Goal: Information Seeking & Learning: Learn about a topic

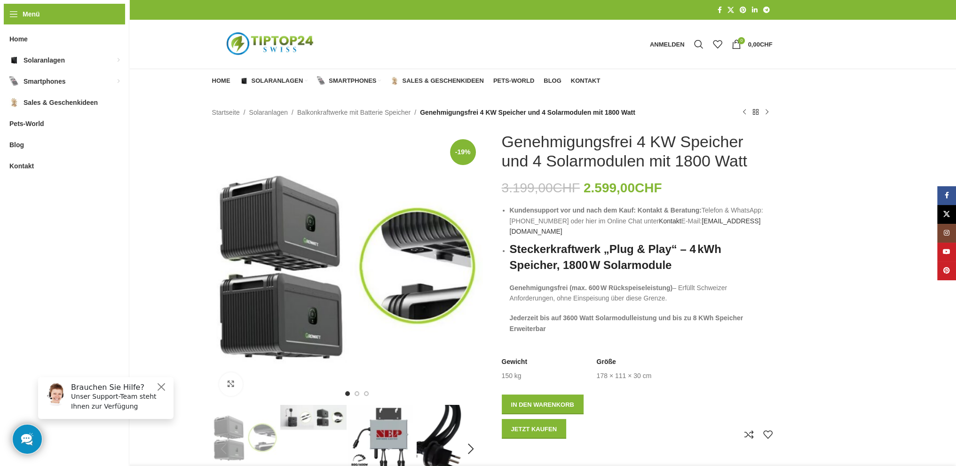
drag, startPoint x: 650, startPoint y: 366, endPoint x: 598, endPoint y: 363, distance: 52.3
click at [598, 372] on td "178 × 111 × 30 cm" at bounding box center [624, 376] width 55 height 9
click at [663, 365] on tr "Größe 178 × 111 × 30 cm" at bounding box center [637, 373] width 81 height 30
drag, startPoint x: 655, startPoint y: 365, endPoint x: 597, endPoint y: 366, distance: 57.9
click at [597, 366] on tr "Größe 178 × 111 × 30 cm" at bounding box center [637, 373] width 81 height 30
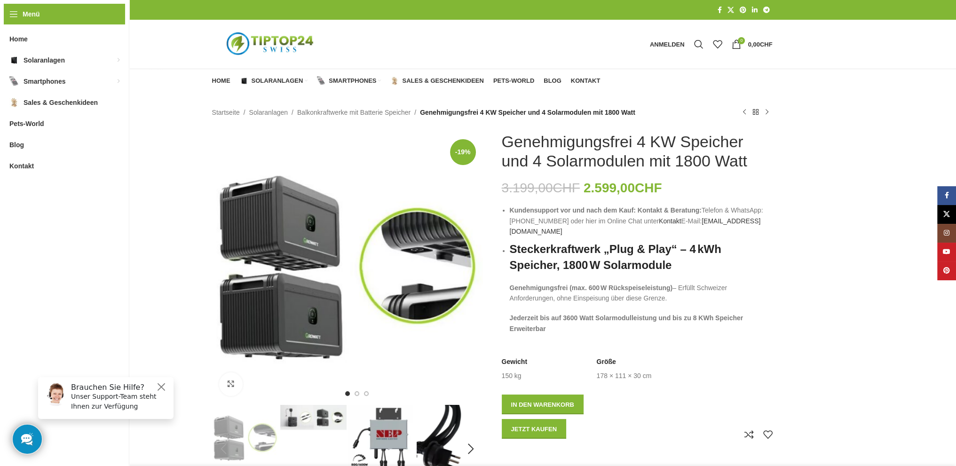
click at [539, 371] on div "Gewicht 150 kg Größe 178 × 111 × 30 cm" at bounding box center [637, 374] width 271 height 32
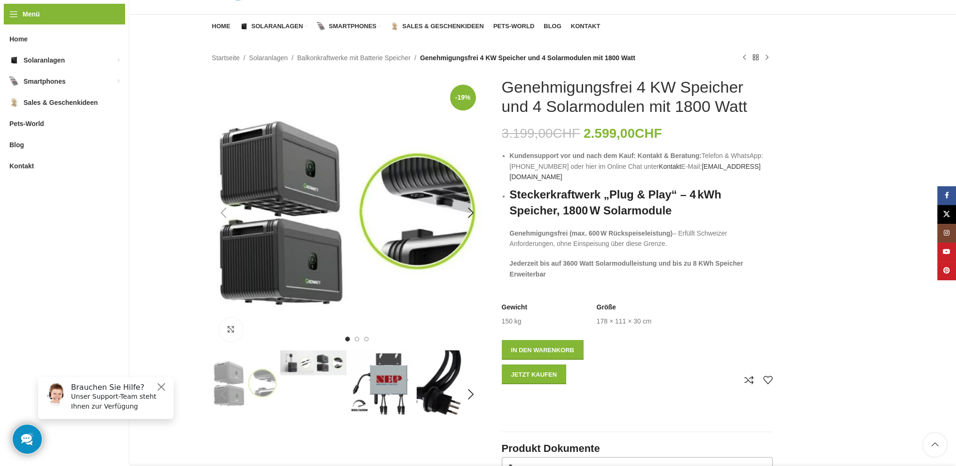
scroll to position [63, 0]
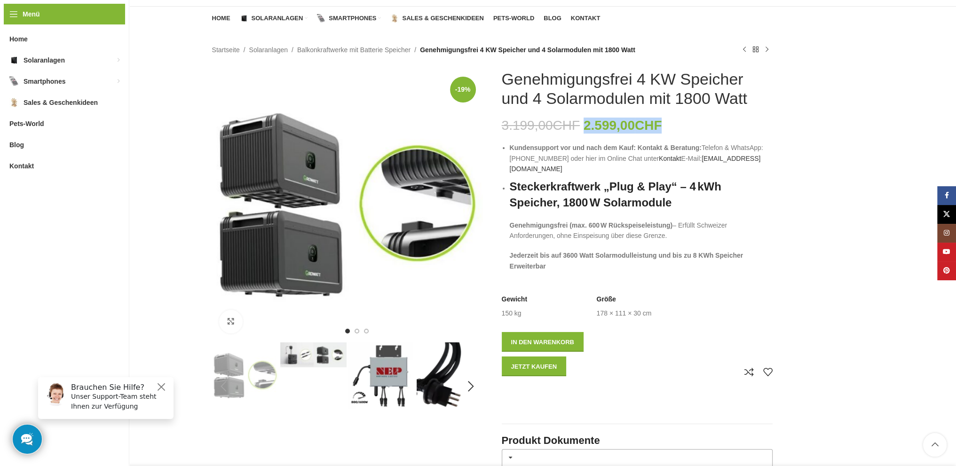
drag, startPoint x: 588, startPoint y: 125, endPoint x: 673, endPoint y: 125, distance: 84.2
click at [673, 125] on div "3.199,00 CHF Ursprünglicher Preis war: 3.199,00 CHF 2.599,00 CHF Aktueller Prei…" at bounding box center [637, 126] width 271 height 16
click at [698, 126] on div "3.199,00 CHF Ursprünglicher Preis war: 3.199,00 CHF 2.599,00 CHF Aktueller Prei…" at bounding box center [637, 126] width 271 height 16
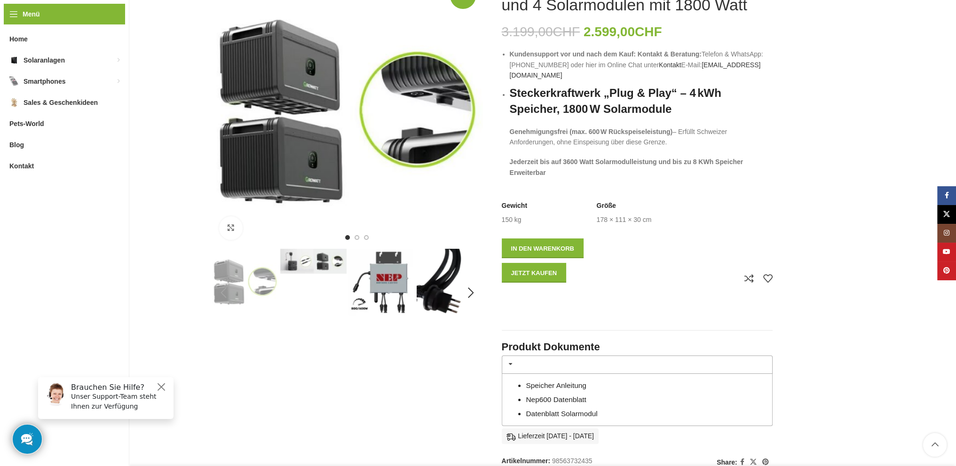
scroll to position [157, 0]
